Goal: Book appointment/travel/reservation

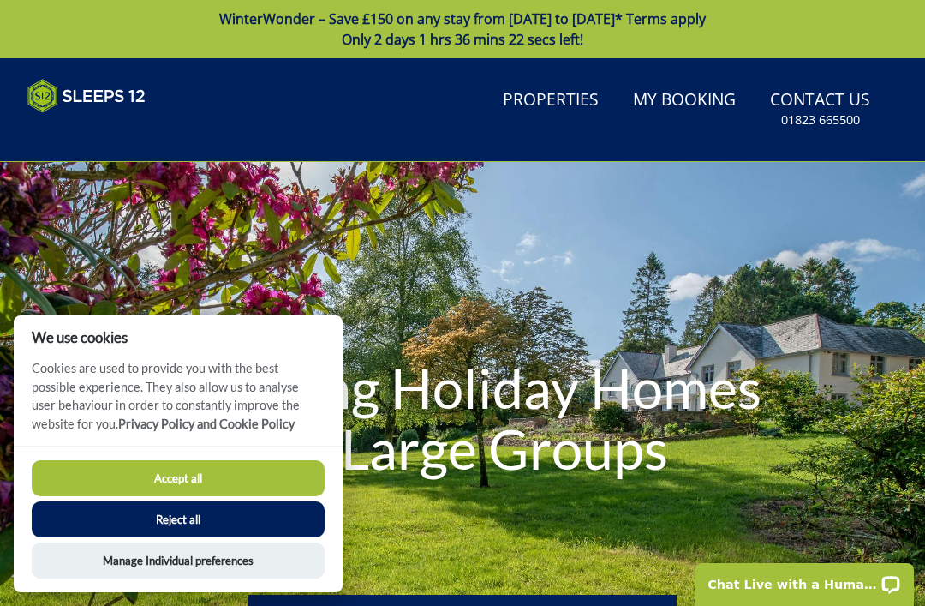
click at [222, 477] on button "Accept all" at bounding box center [178, 478] width 293 height 36
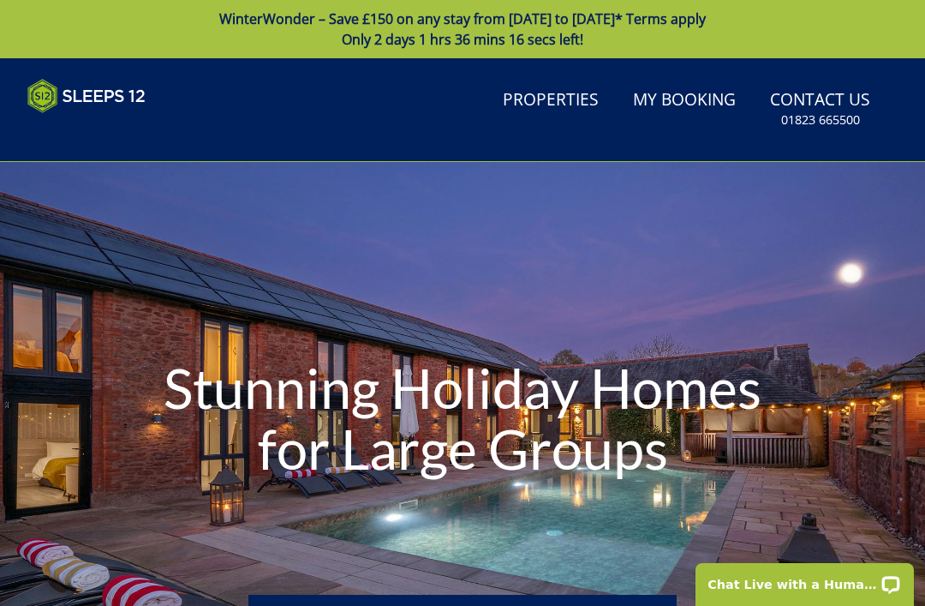
click at [564, 99] on link "Properties" at bounding box center [551, 100] width 110 height 39
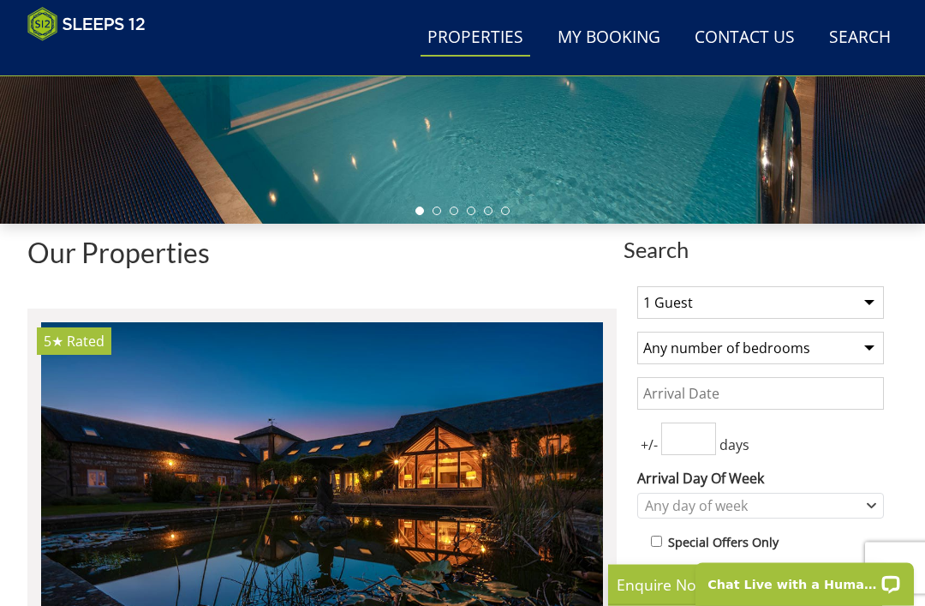
scroll to position [430, 0]
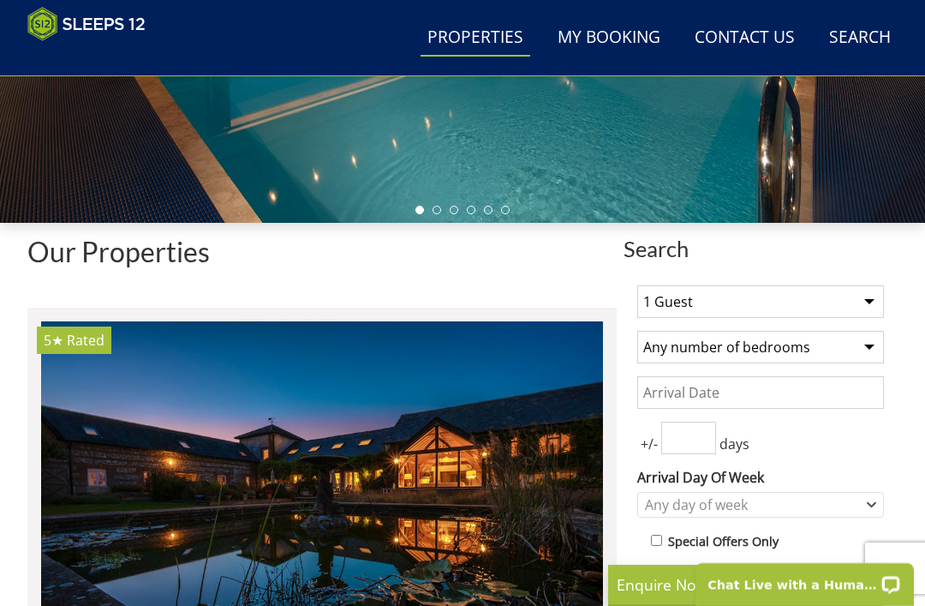
click at [866, 304] on select "1 Guest 2 Guests 3 Guests 4 Guests 5 Guests 6 Guests 7 Guests 8 Guests 9 Guests…" at bounding box center [760, 301] width 247 height 33
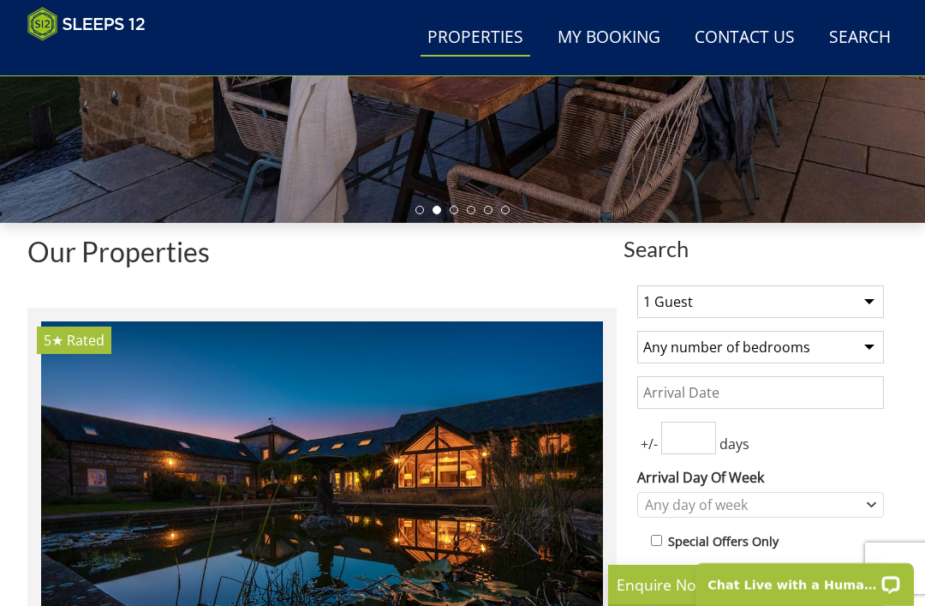
select select "12"
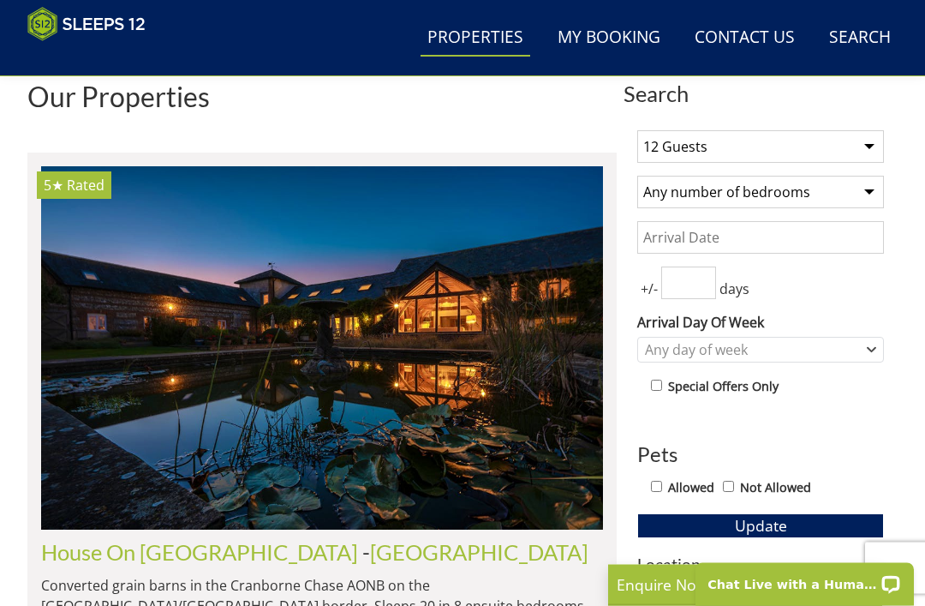
scroll to position [585, 0]
click at [815, 242] on input "Date" at bounding box center [760, 237] width 247 height 33
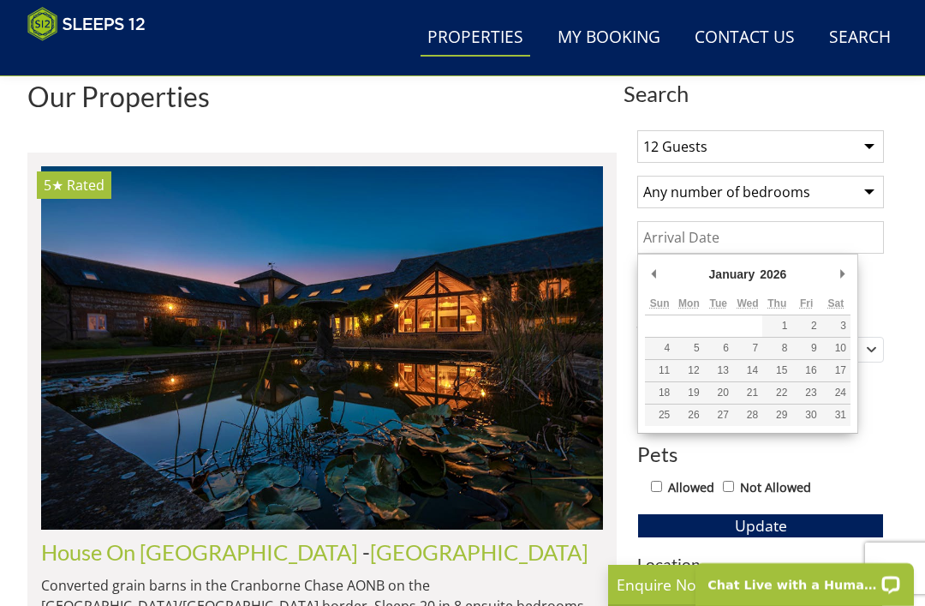
click at [777, 233] on input "Date" at bounding box center [760, 237] width 247 height 33
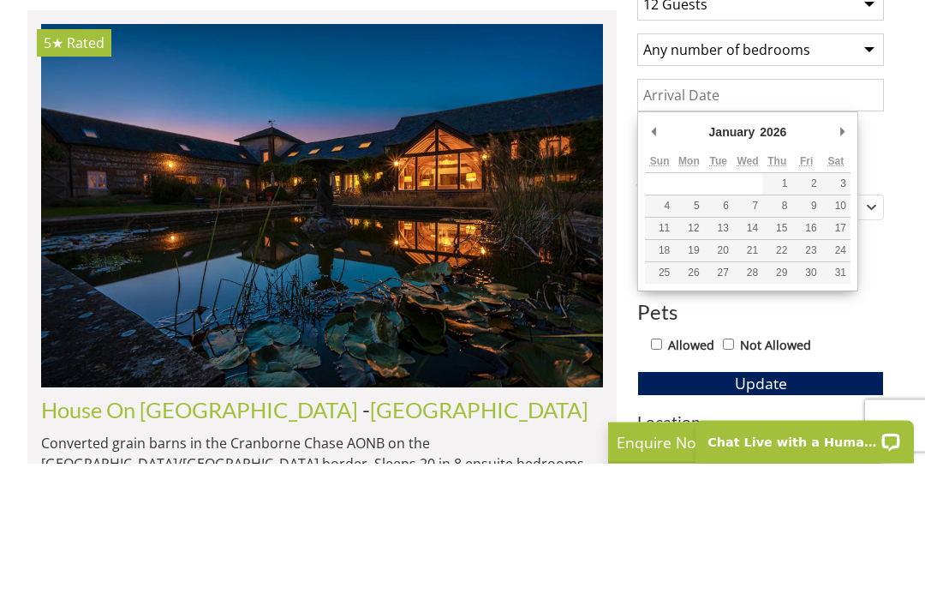
type input "[DATE]"
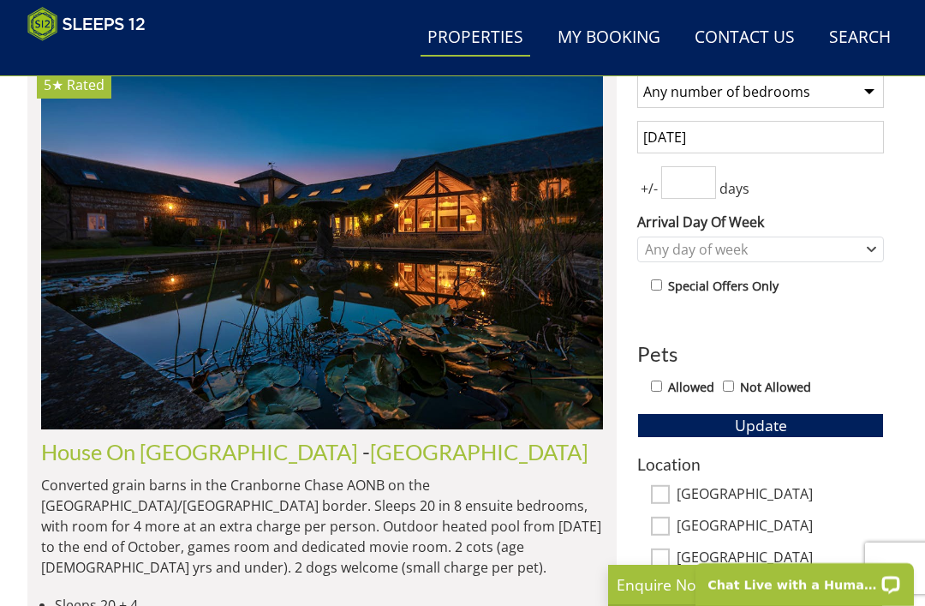
scroll to position [687, 0]
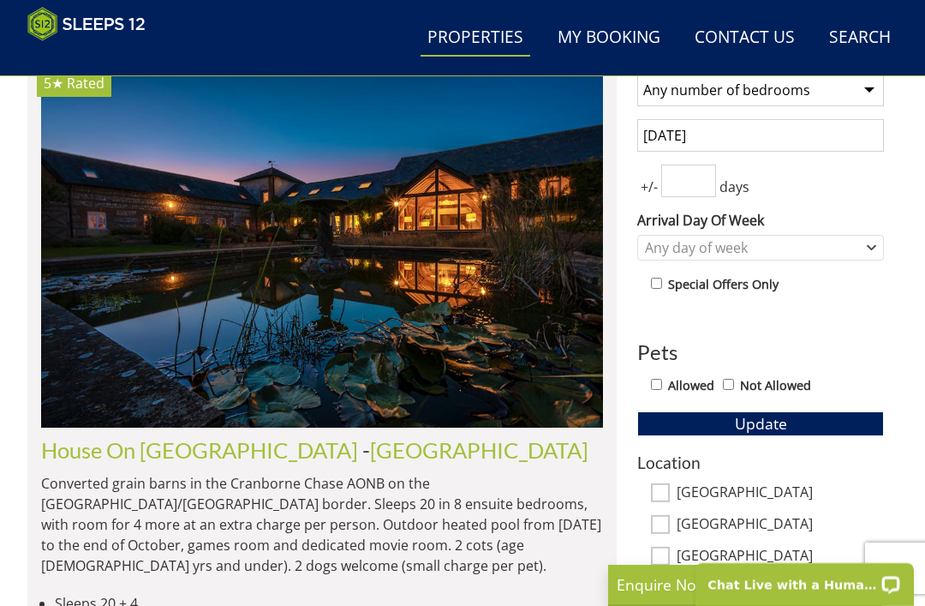
click at [683, 180] on input "number" at bounding box center [688, 180] width 55 height 33
type input "3"
click at [870, 248] on icon "Combobox" at bounding box center [872, 247] width 8 height 3
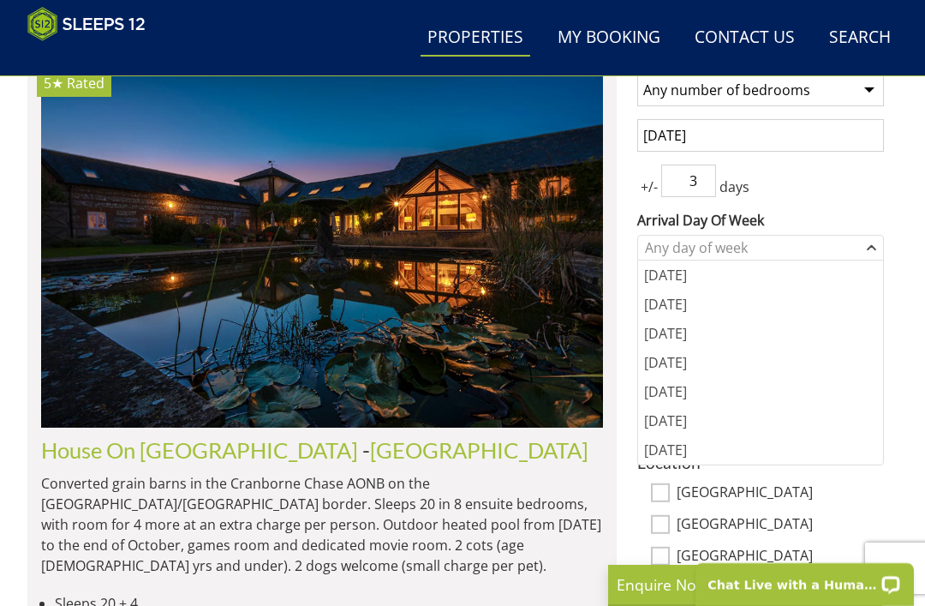
click at [666, 392] on div "[DATE]" at bounding box center [760, 391] width 245 height 29
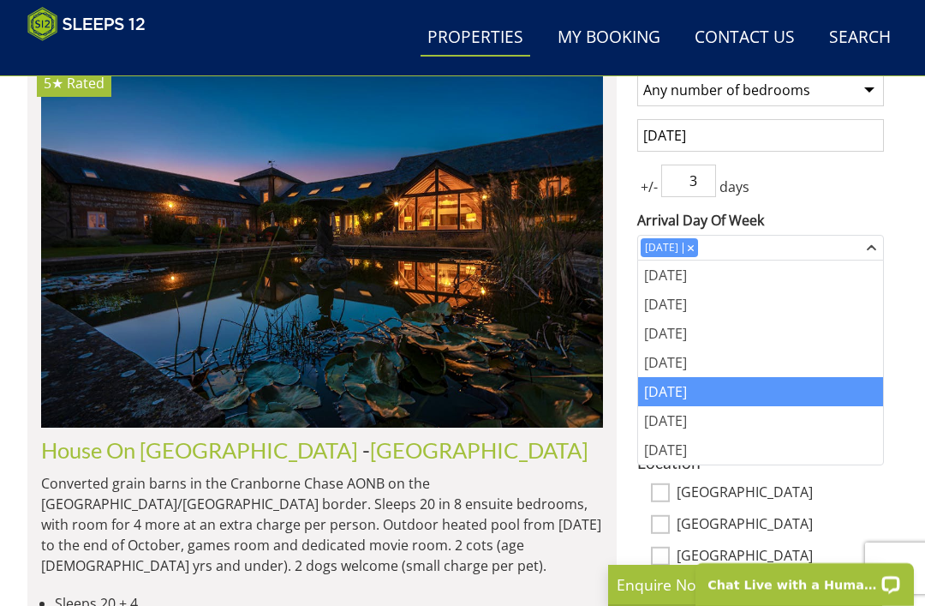
click at [855, 488] on label "[GEOGRAPHIC_DATA]" at bounding box center [780, 493] width 207 height 19
click at [670, 488] on input "[GEOGRAPHIC_DATA]" at bounding box center [660, 492] width 19 height 19
checkbox input "true"
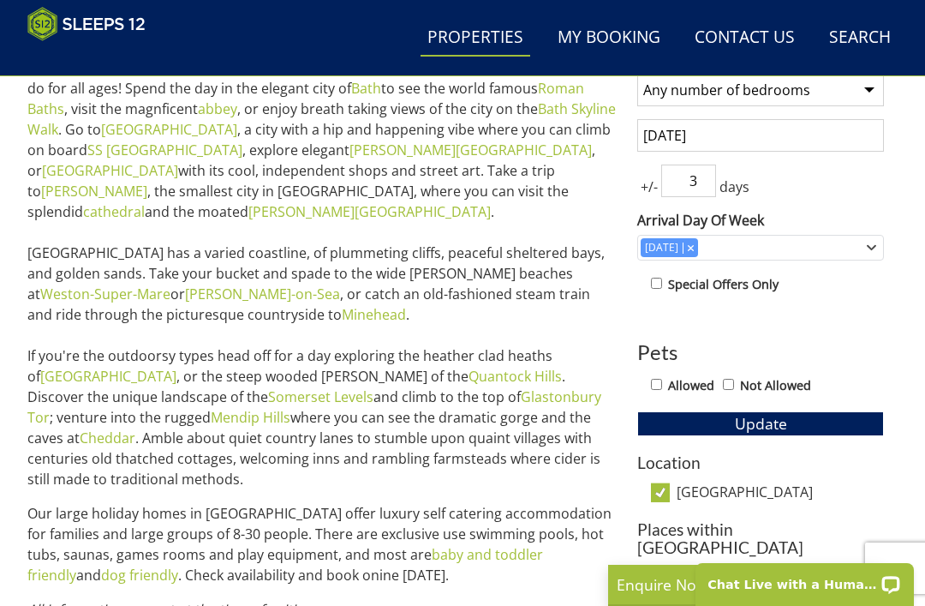
click at [664, 487] on input "[GEOGRAPHIC_DATA]" at bounding box center [660, 492] width 19 height 19
checkbox input "false"
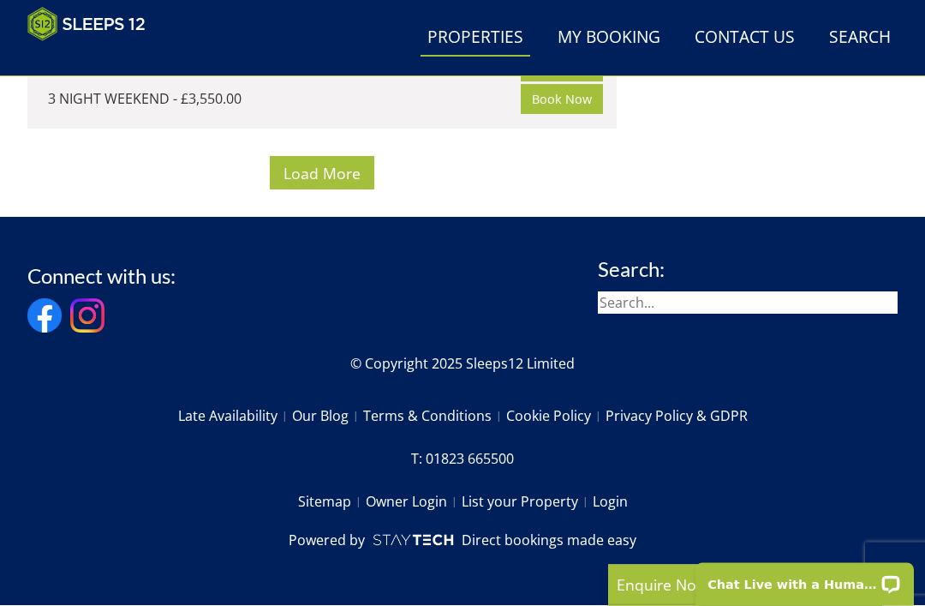
scroll to position [16737, 0]
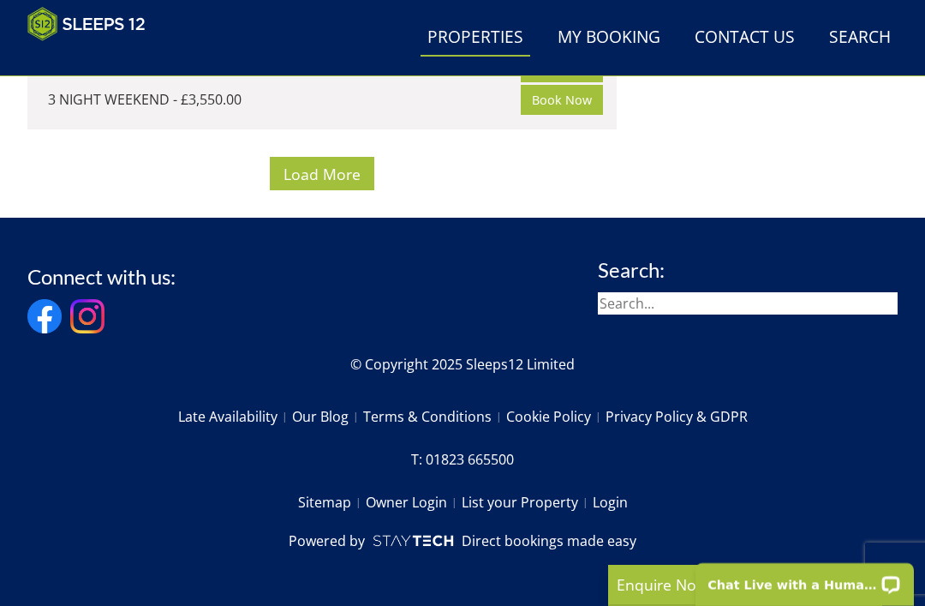
click at [310, 184] on span "Load More" at bounding box center [322, 174] width 77 height 21
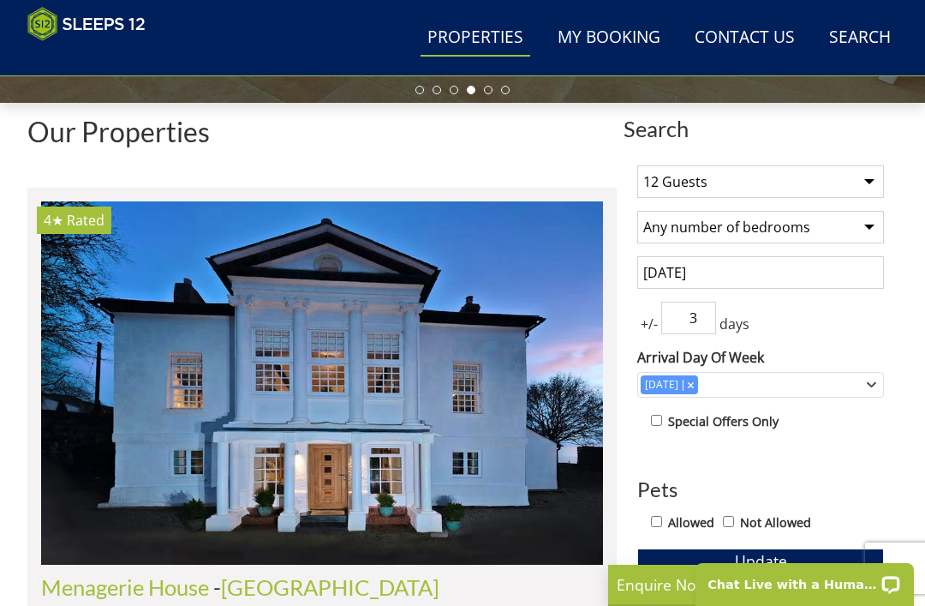
scroll to position [558, 0]
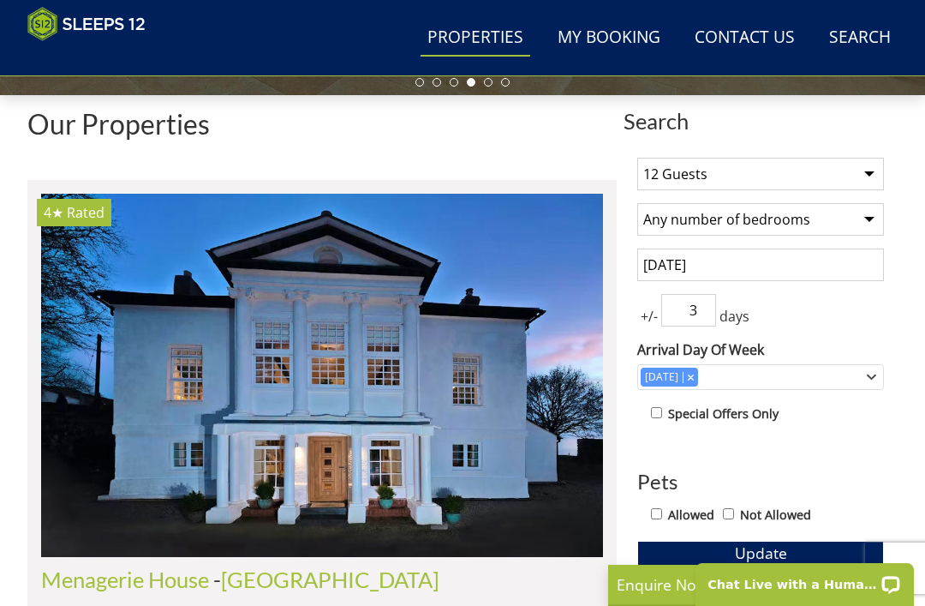
click at [803, 263] on input "[DATE]" at bounding box center [760, 264] width 247 height 33
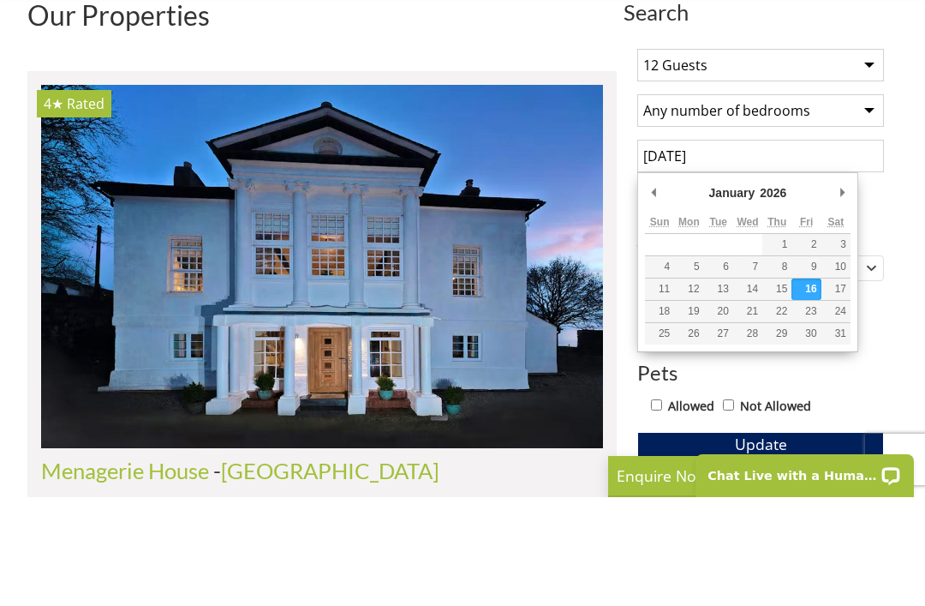
type input "[DATE]"
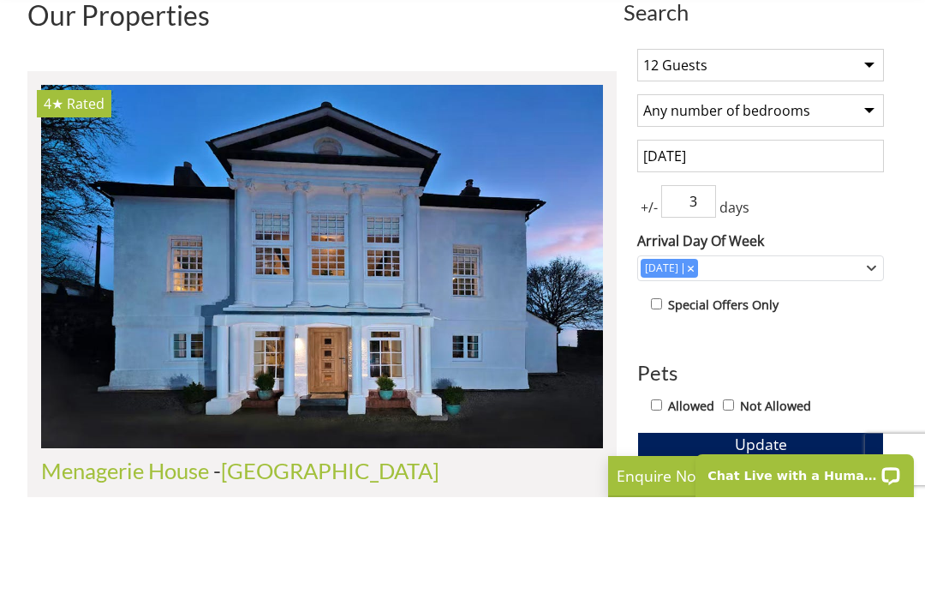
scroll to position [666, 0]
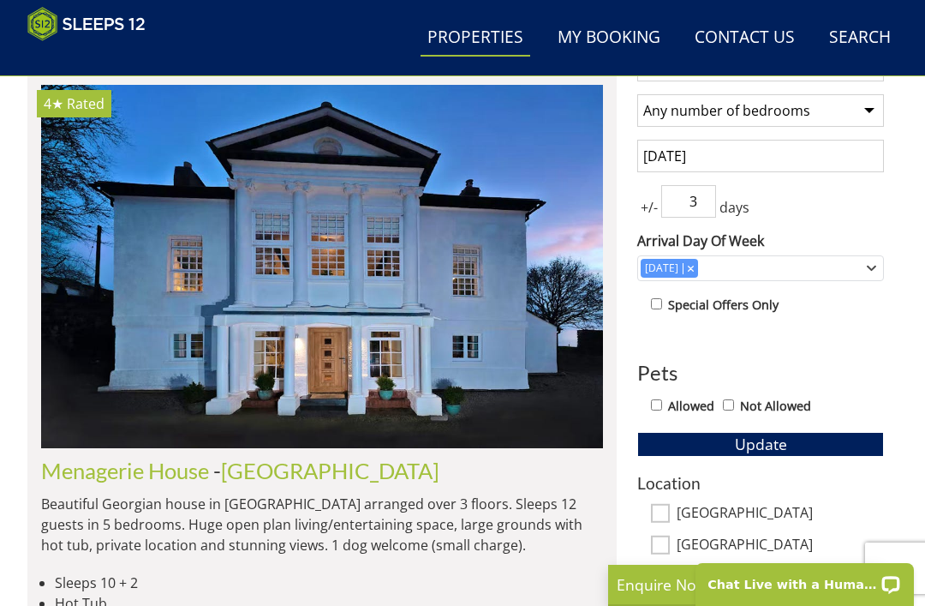
click at [833, 441] on button "Update" at bounding box center [760, 444] width 247 height 24
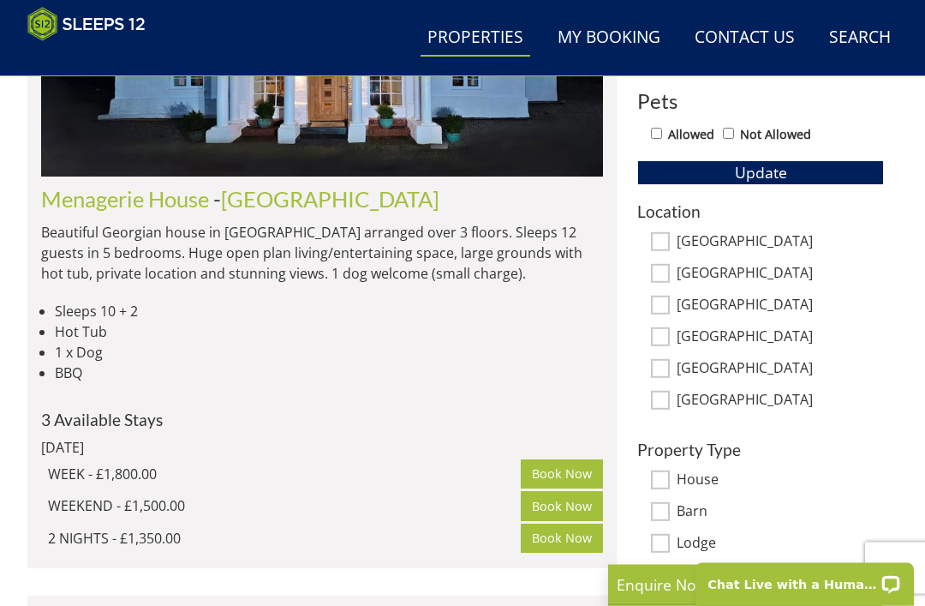
scroll to position [938, 0]
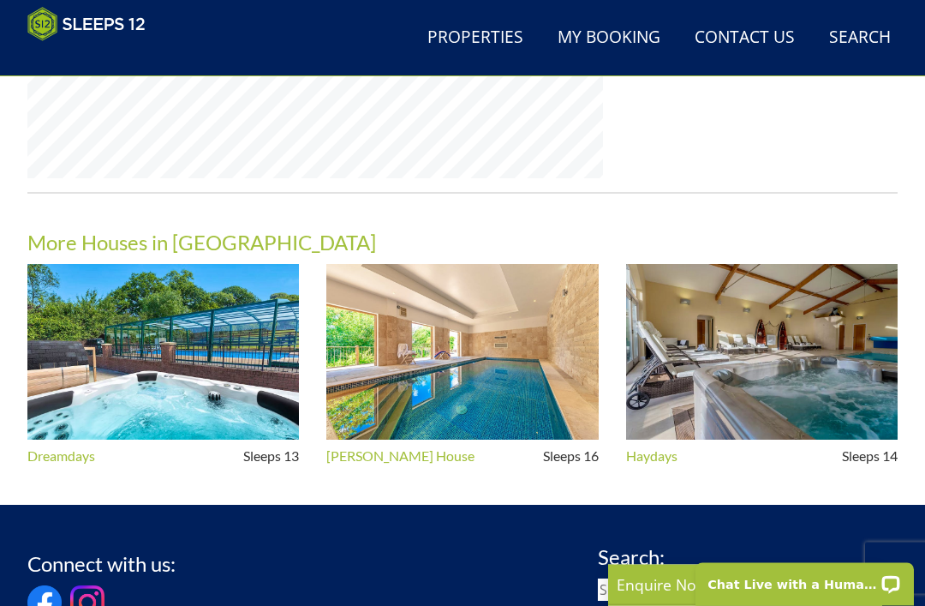
scroll to position [1477, 0]
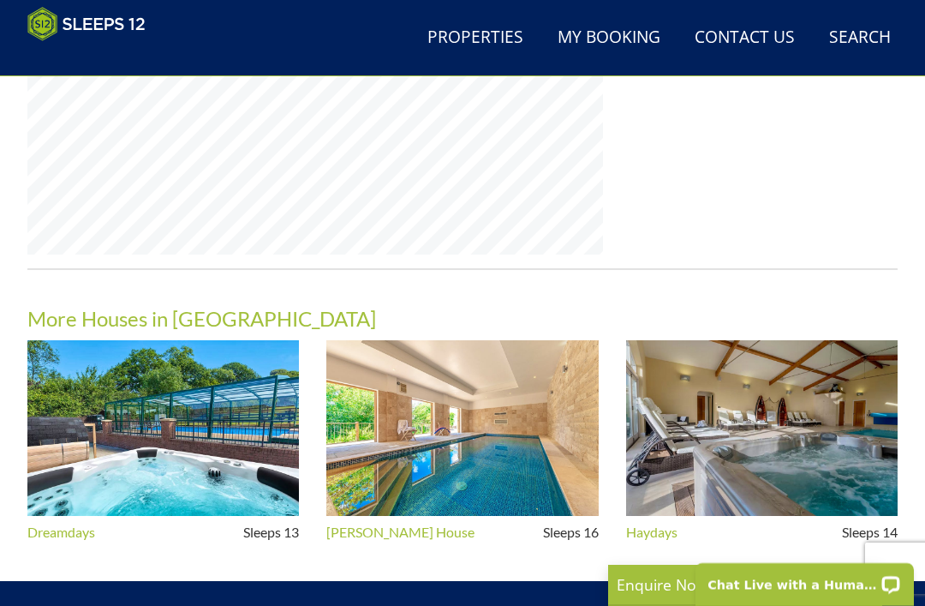
select select "12"
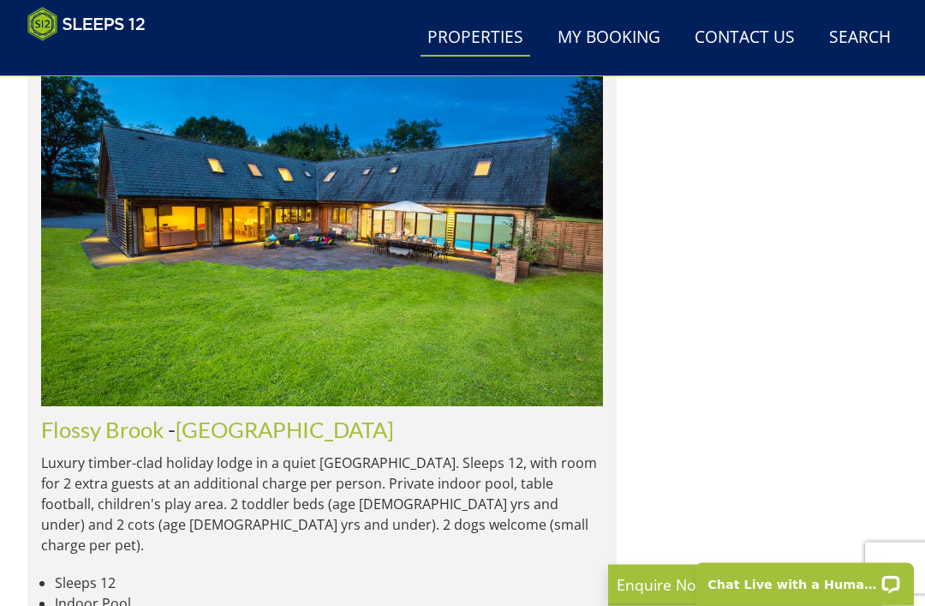
scroll to position [2328, 0]
click at [198, 277] on img at bounding box center [322, 225] width 562 height 363
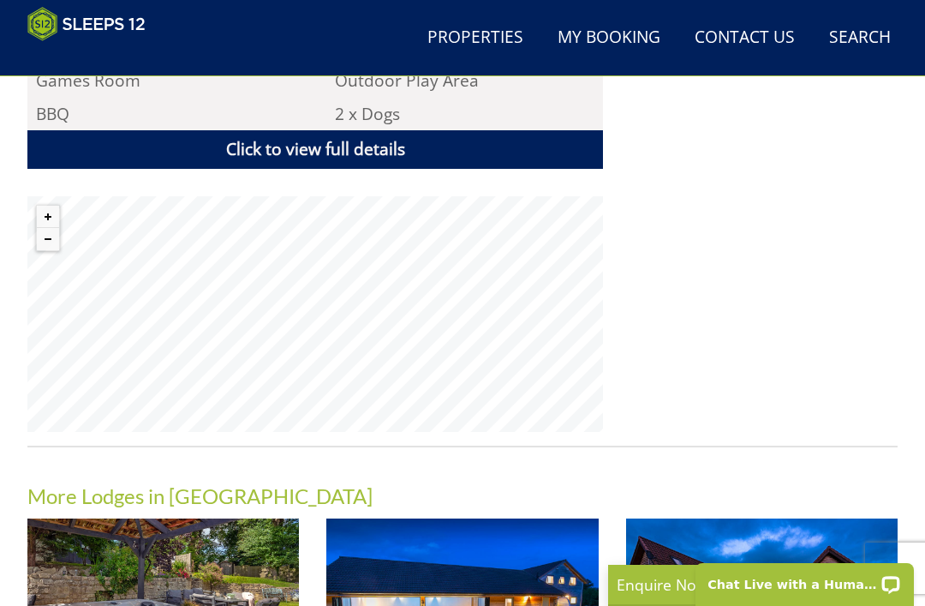
scroll to position [1200, 0]
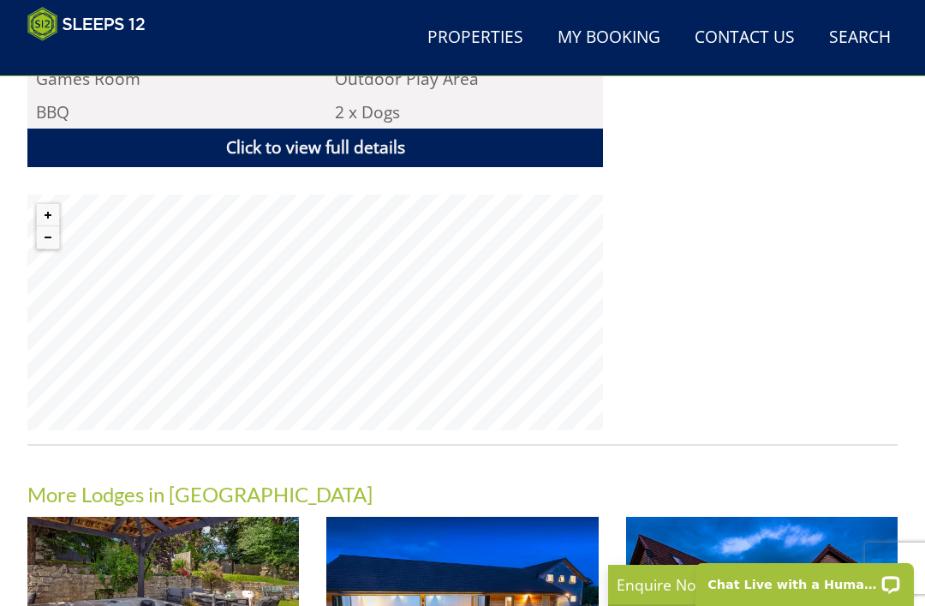
select select "12"
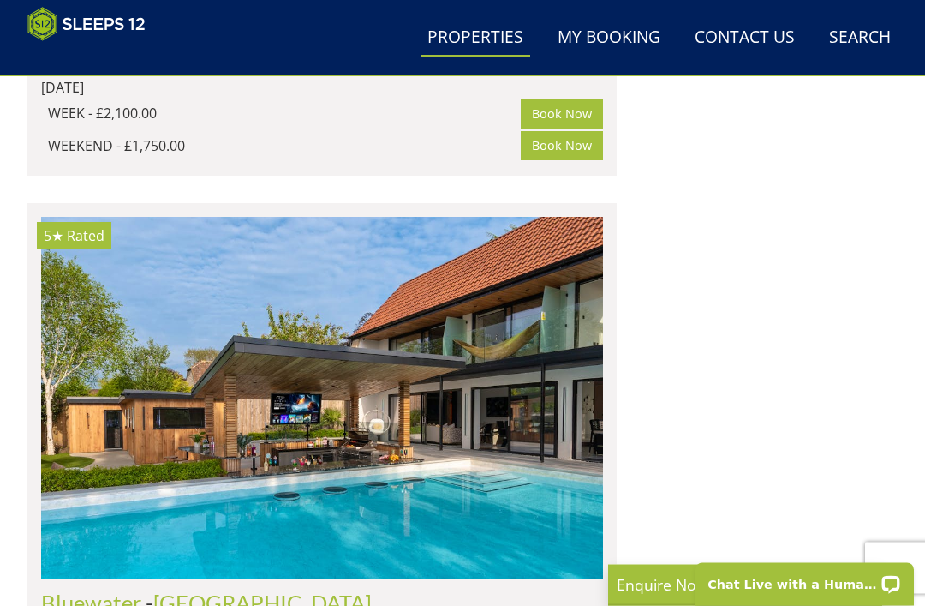
scroll to position [3796, 0]
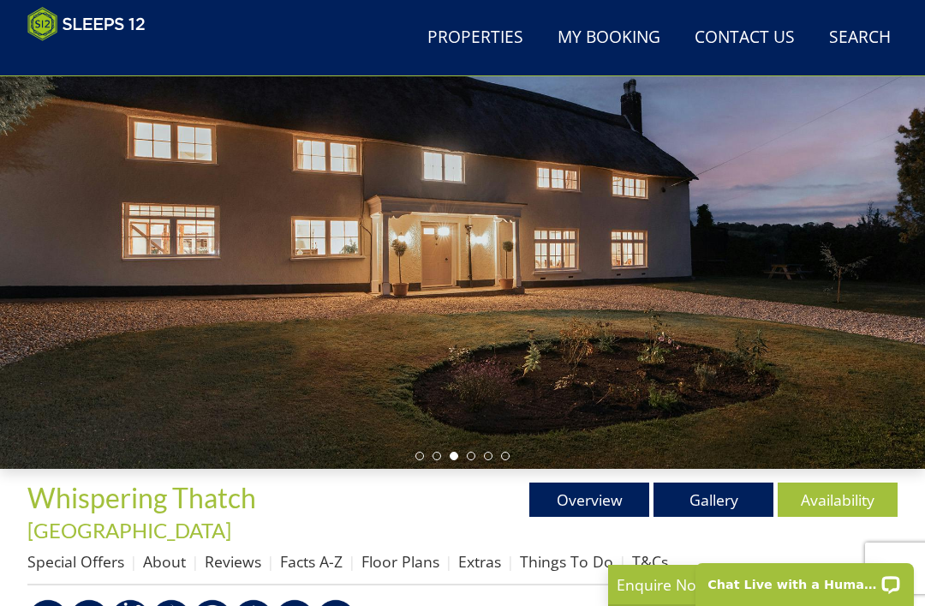
scroll to position [254, 0]
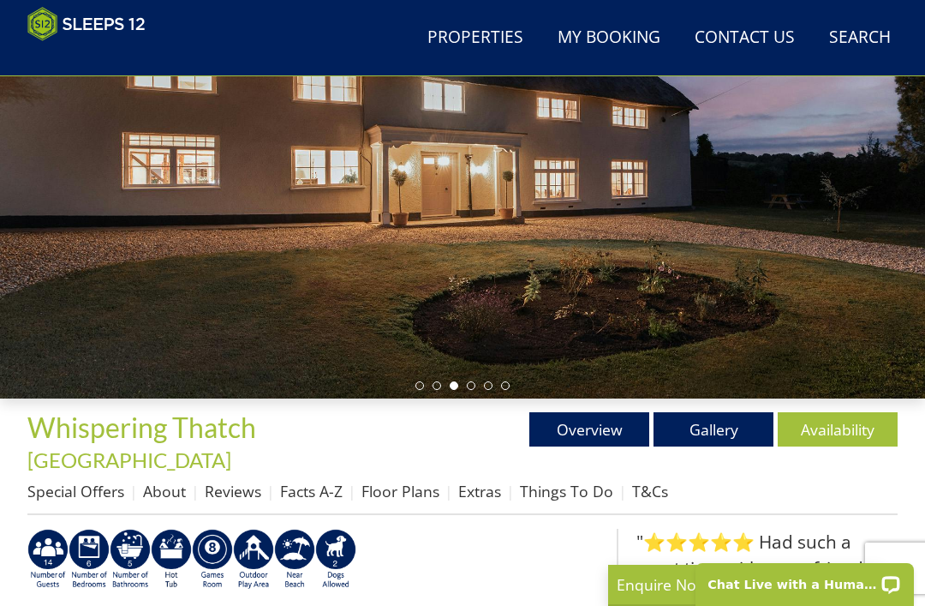
click at [714, 433] on link "Gallery" at bounding box center [714, 429] width 120 height 34
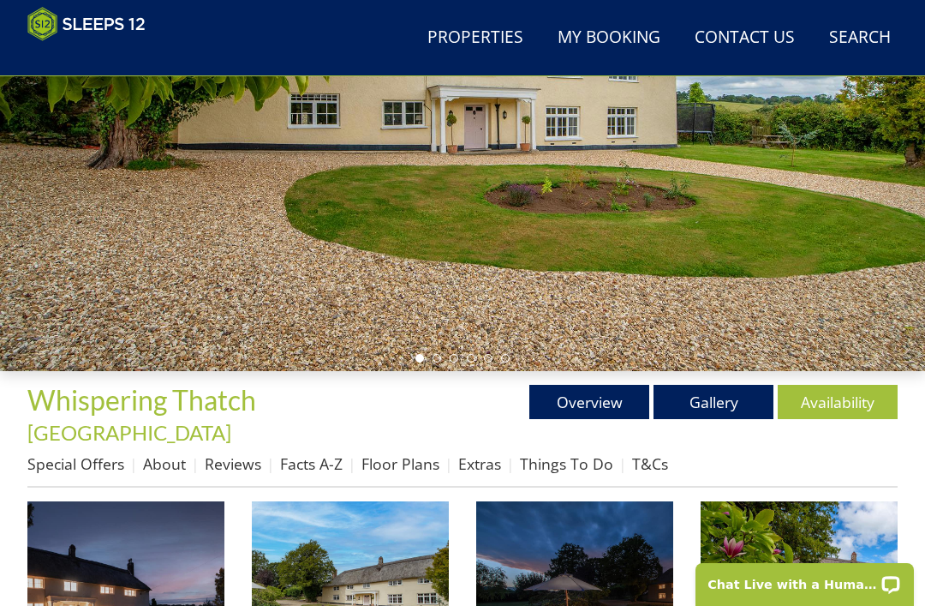
scroll to position [208, 0]
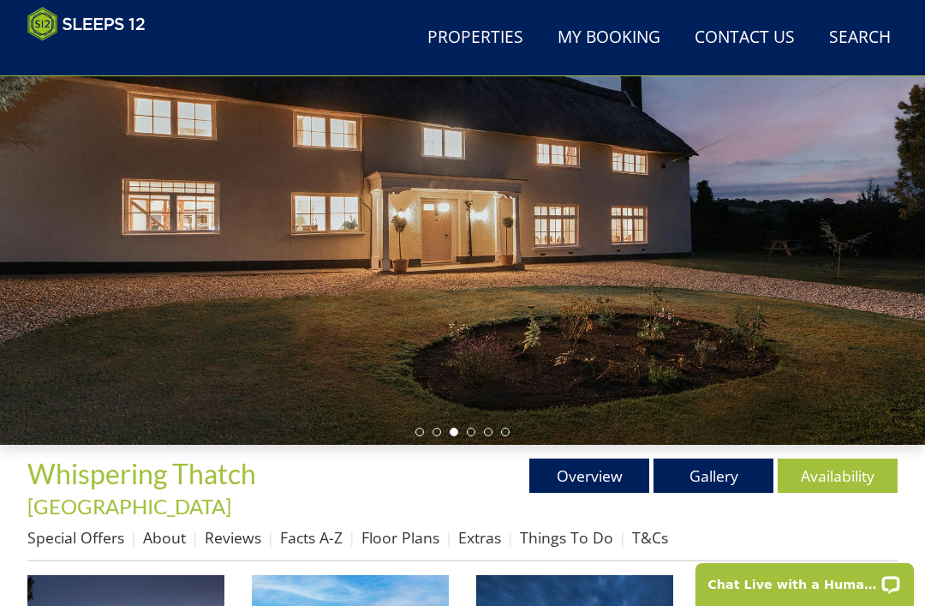
click at [723, 478] on link "Gallery" at bounding box center [714, 475] width 120 height 34
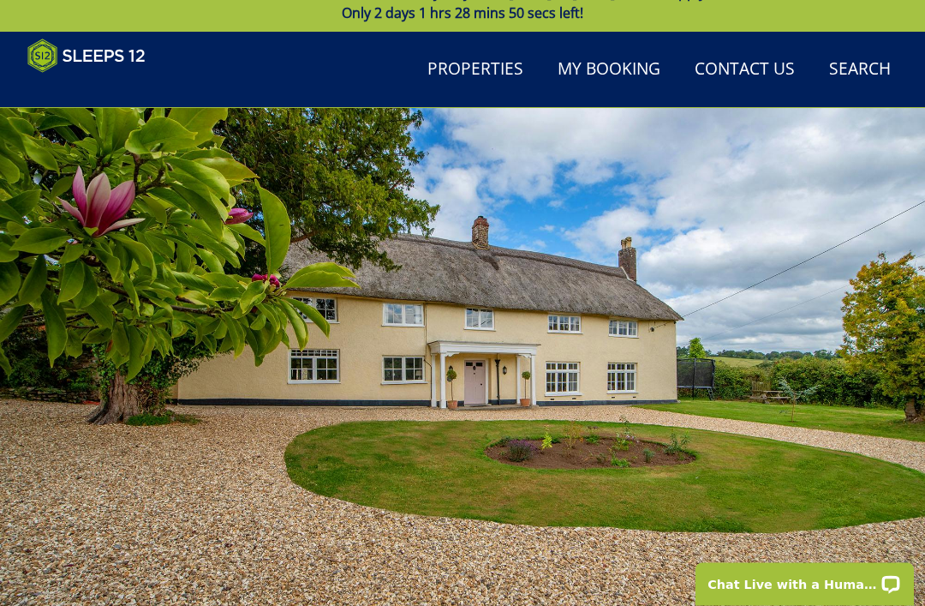
scroll to position [25, 0]
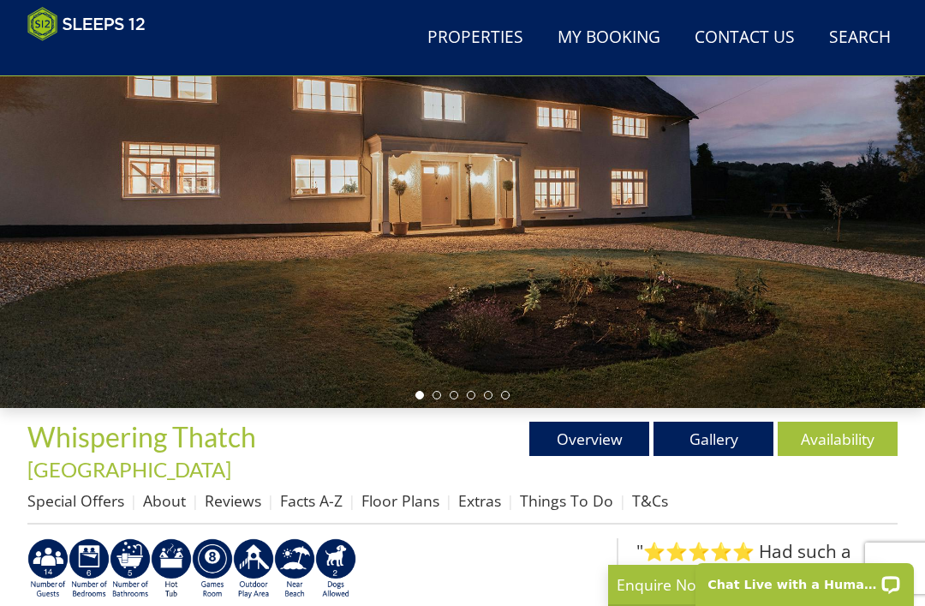
scroll to position [234, 0]
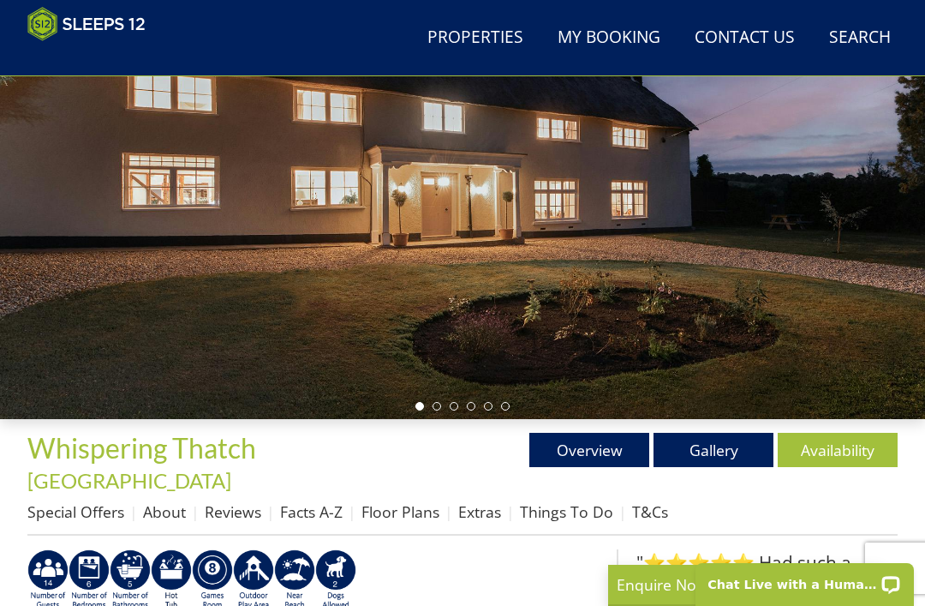
select select "12"
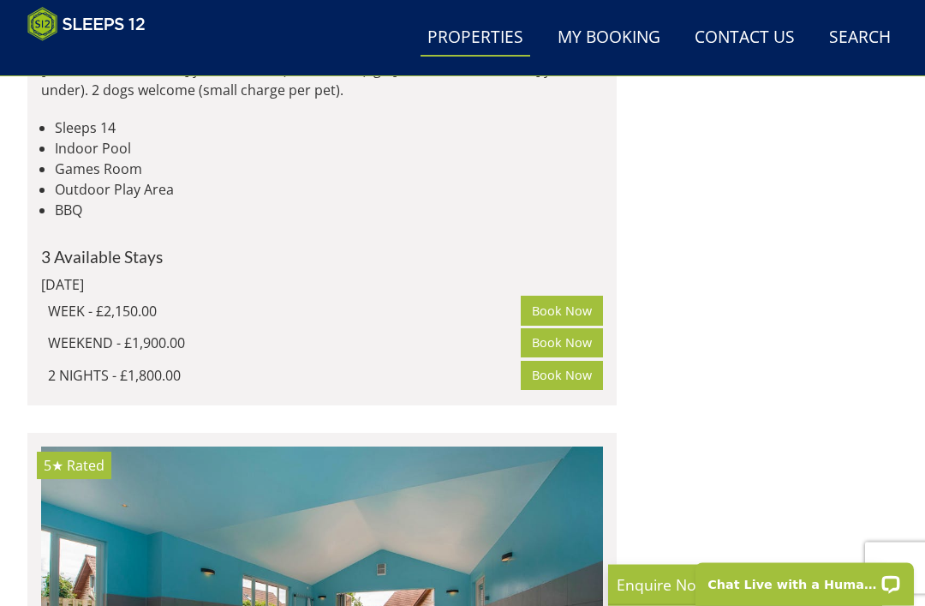
scroll to position [5875, 0]
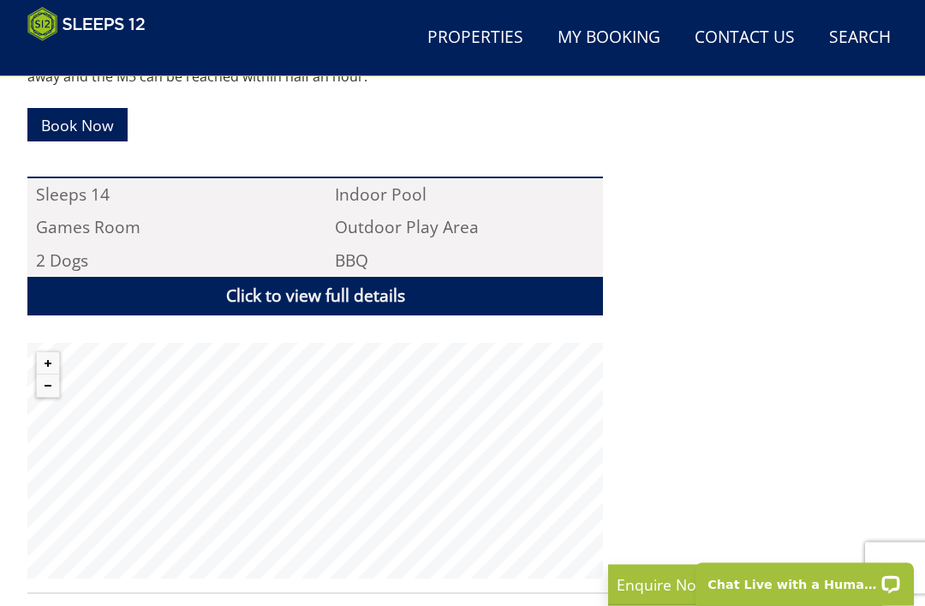
scroll to position [1033, 0]
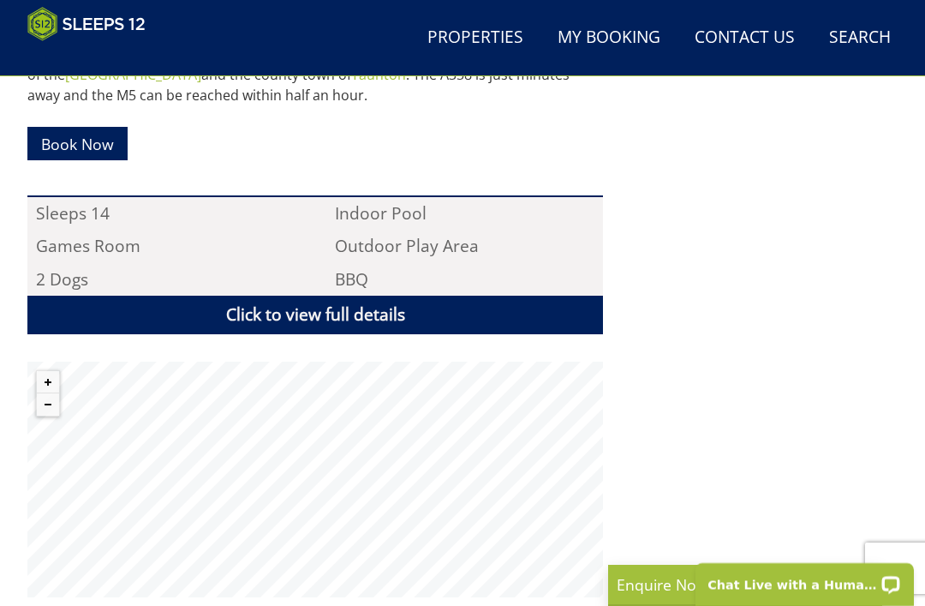
select select "12"
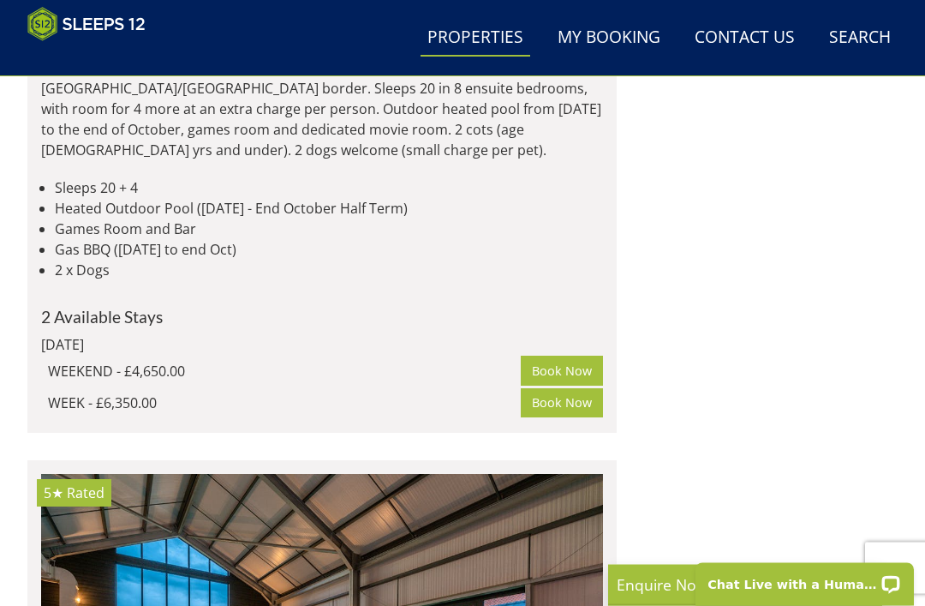
scroll to position [10486, 0]
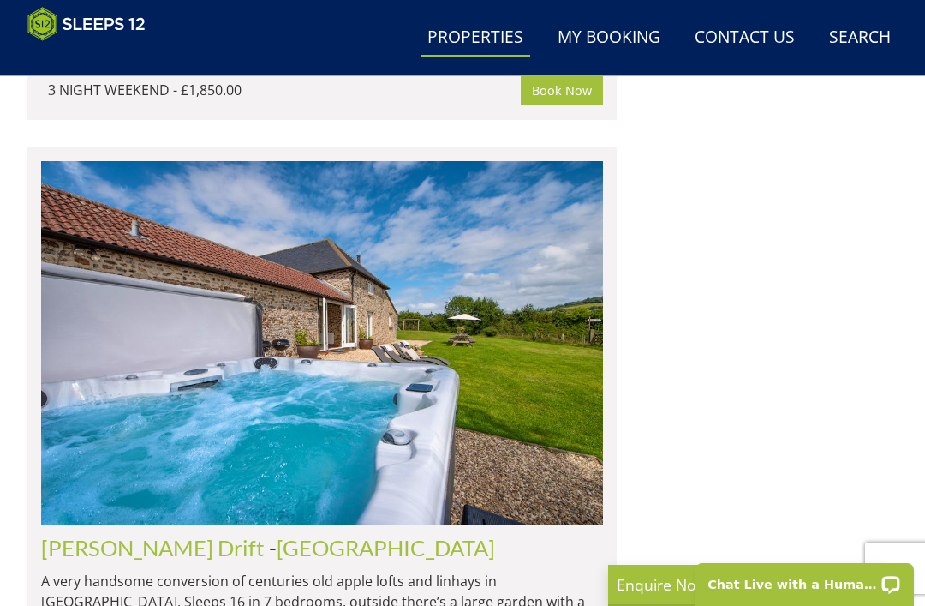
scroll to position [7426, 0]
